Goal: Book appointment/travel/reservation

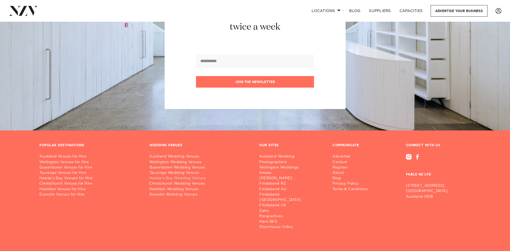
scroll to position [4061, 0]
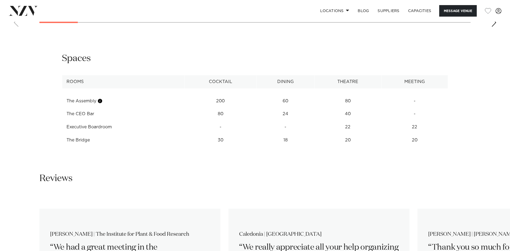
scroll to position [717, 0]
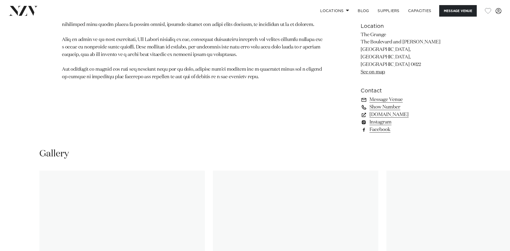
scroll to position [415, 0]
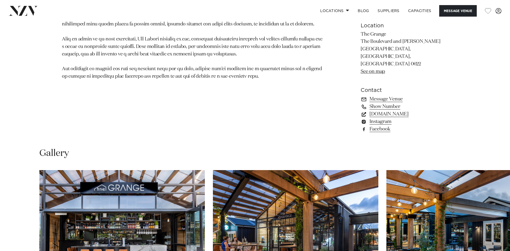
click at [401, 111] on link "thegrangetakapuna.co.nz" at bounding box center [404, 115] width 87 height 8
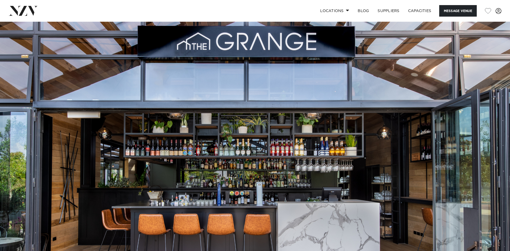
scroll to position [0, 0]
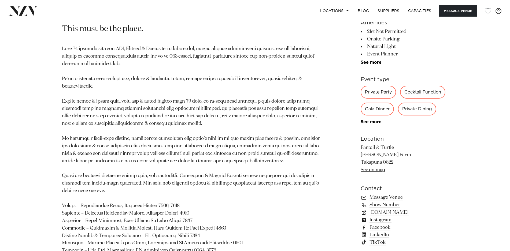
scroll to position [302, 0]
click at [391, 211] on link "[DOMAIN_NAME]" at bounding box center [404, 213] width 87 height 8
click at [401, 210] on link "www.fantailandturtle.co.nz" at bounding box center [404, 213] width 87 height 8
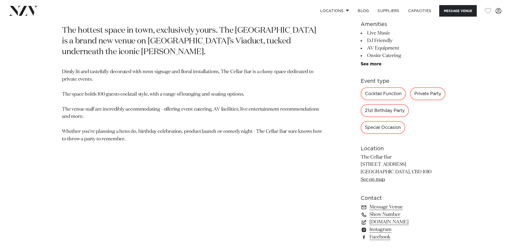
scroll to position [302, 0]
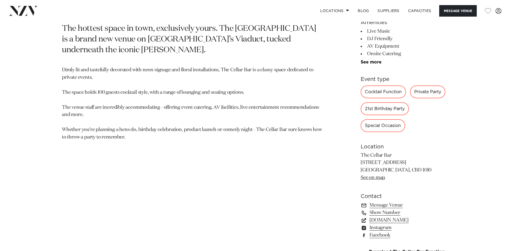
click at [399, 221] on link "goodspiritshospitality.co.nz" at bounding box center [404, 221] width 87 height 8
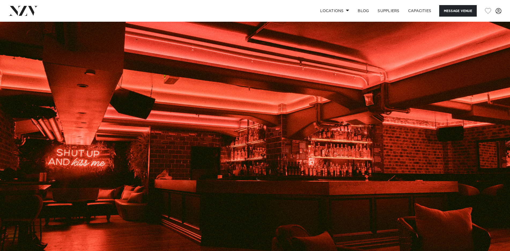
scroll to position [0, 0]
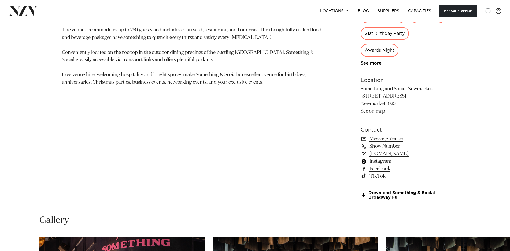
scroll to position [377, 0]
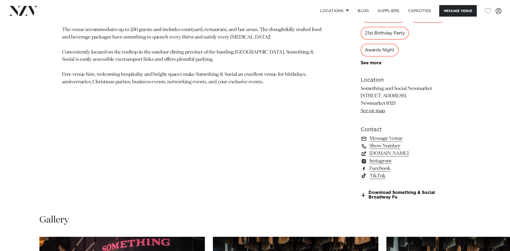
click at [397, 152] on link "www.somethingandsocial.co.nz" at bounding box center [404, 154] width 87 height 8
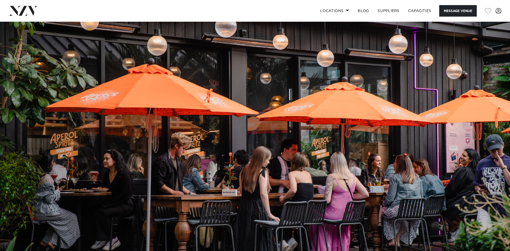
scroll to position [0, 0]
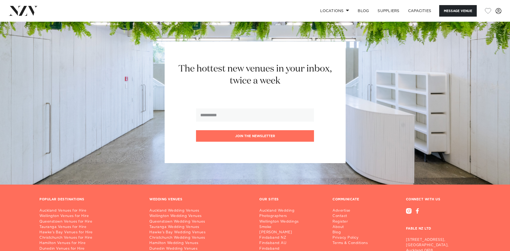
scroll to position [1094, 0]
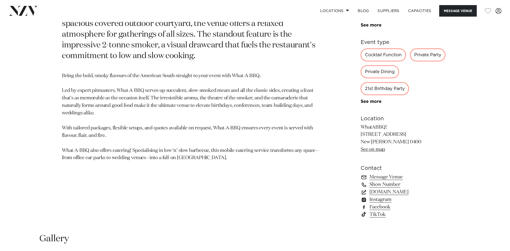
scroll to position [340, 0]
click at [392, 191] on link "[DOMAIN_NAME]" at bounding box center [404, 192] width 87 height 8
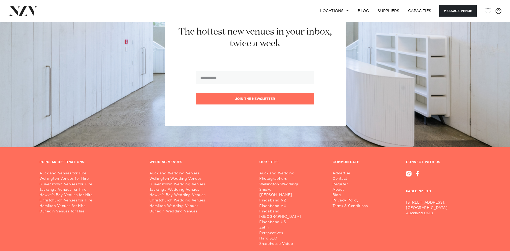
scroll to position [1094, 0]
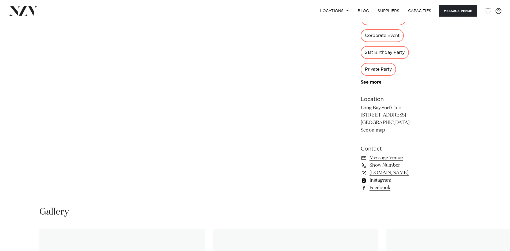
scroll to position [377, 0]
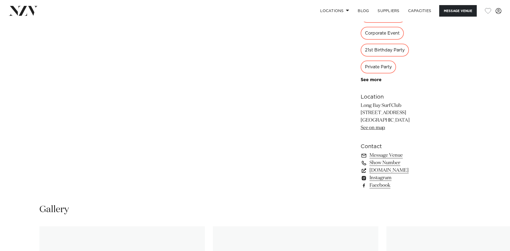
click at [403, 169] on link "[DOMAIN_NAME]" at bounding box center [404, 171] width 87 height 8
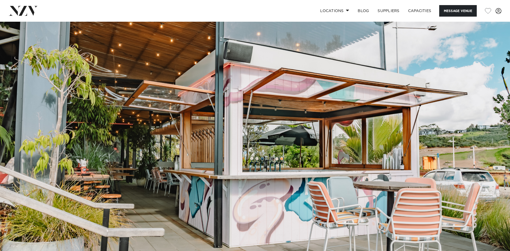
scroll to position [0, 0]
